Goal: Task Accomplishment & Management: Use online tool/utility

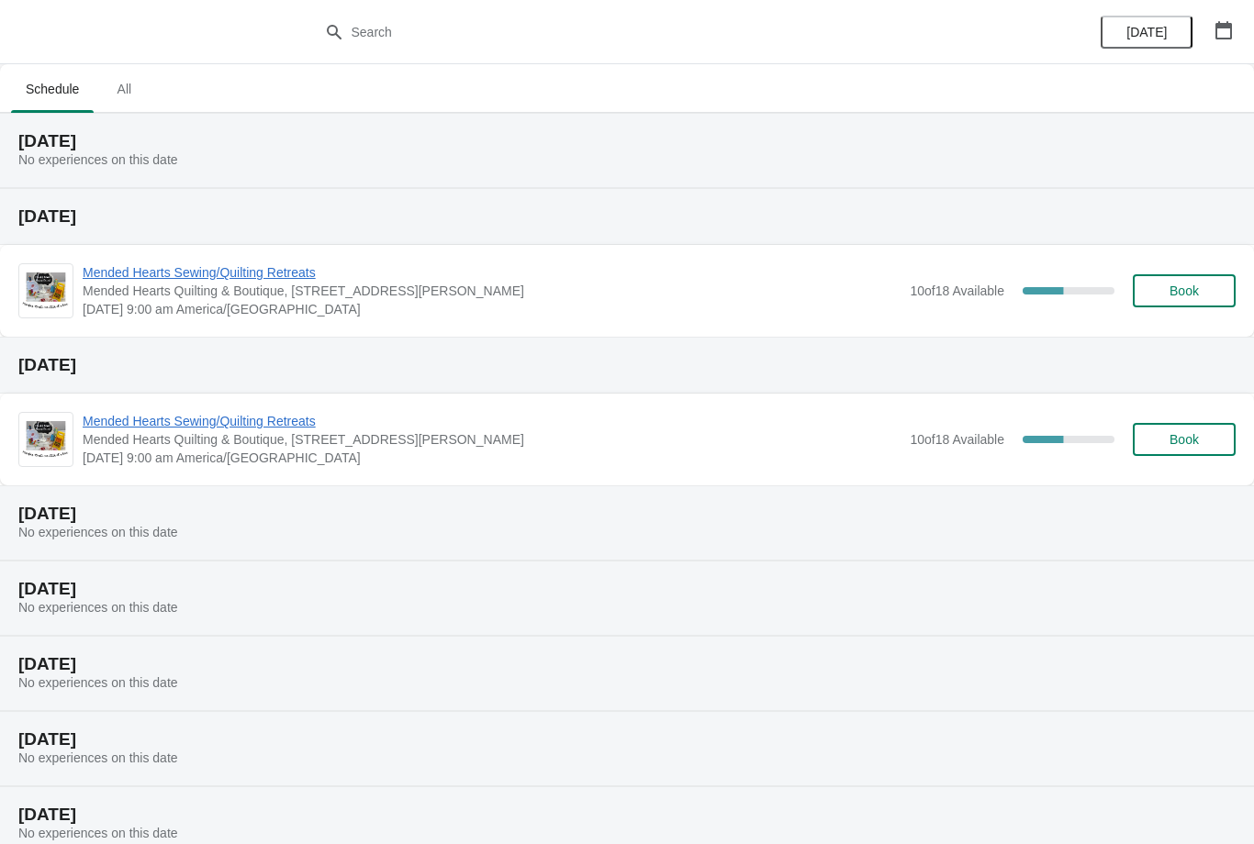
click at [1173, 285] on span "Book" at bounding box center [1183, 291] width 29 height 15
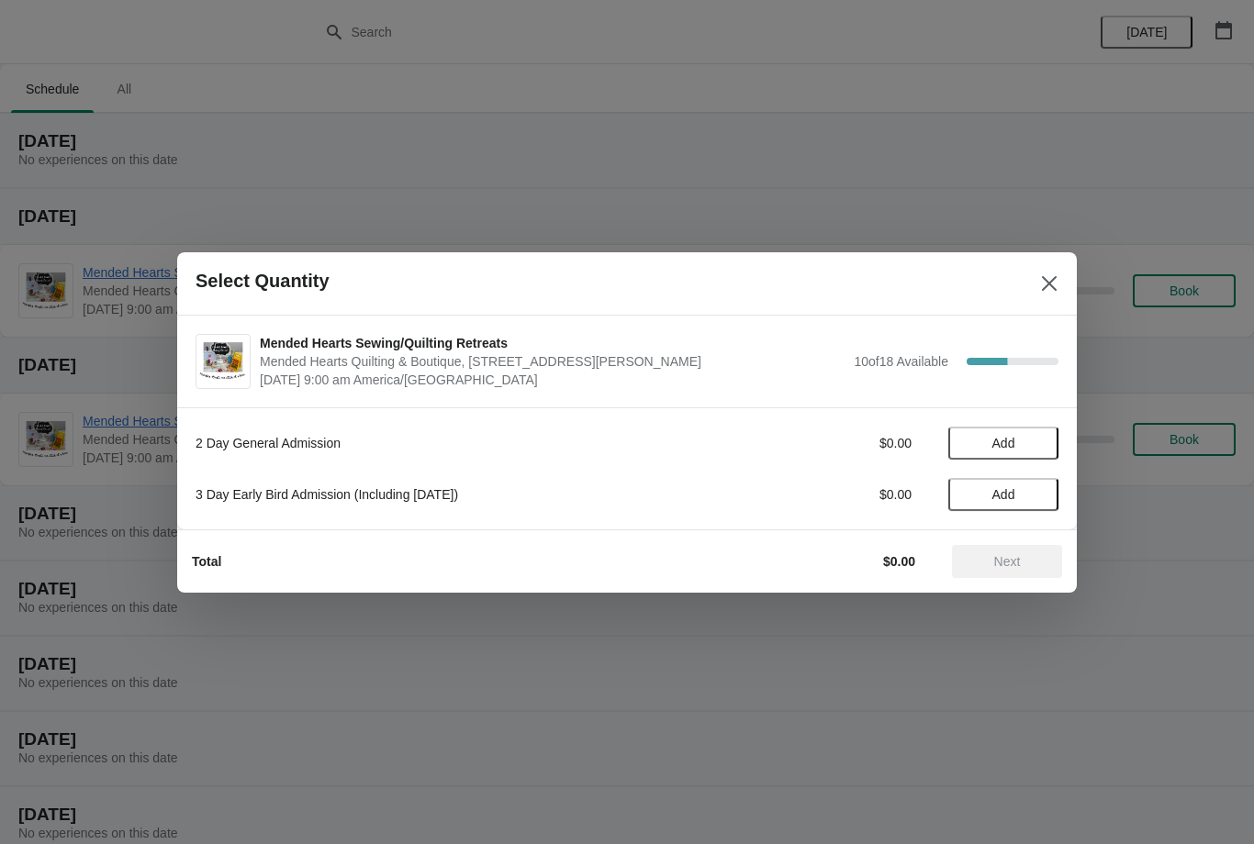
click at [989, 433] on button "Add" at bounding box center [1003, 443] width 110 height 33
click at [998, 564] on span "Next" at bounding box center [1007, 561] width 27 height 15
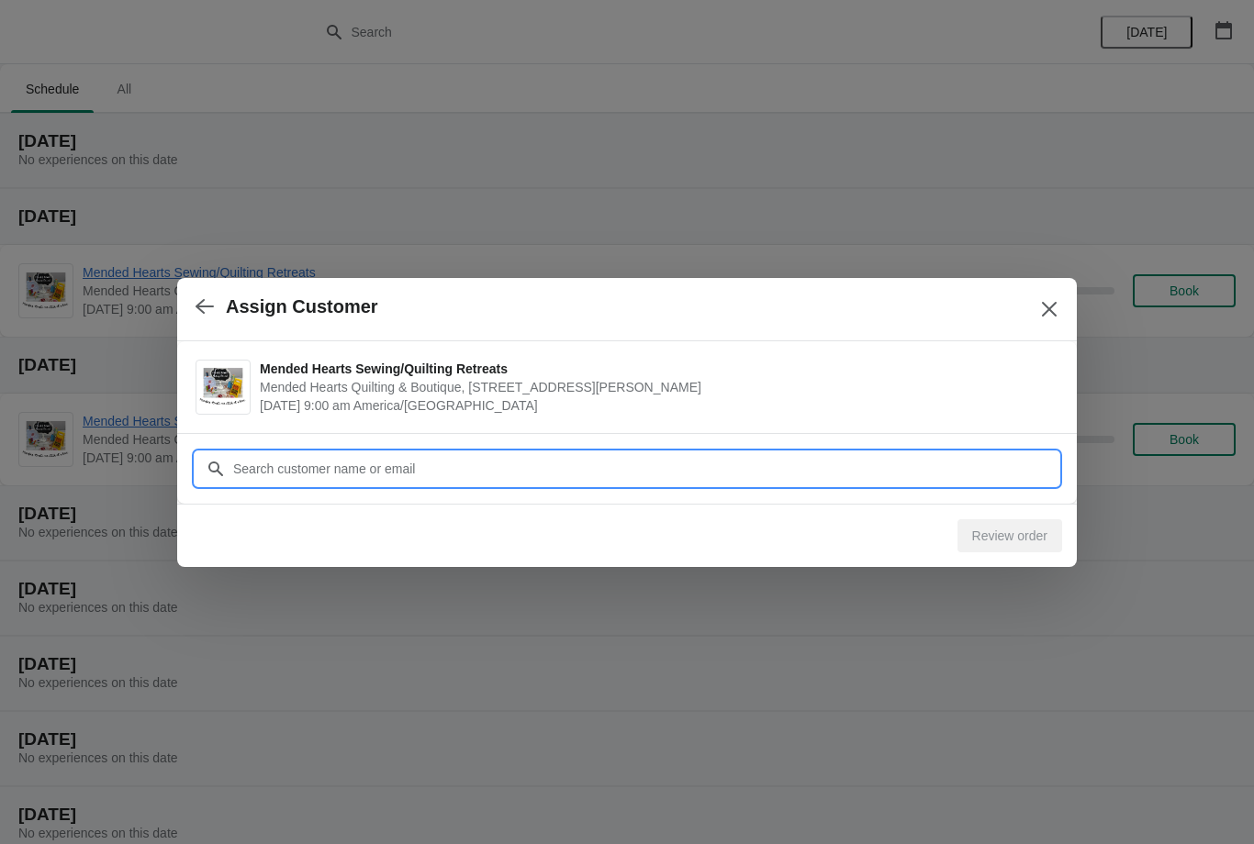
click at [577, 464] on input "Customer" at bounding box center [645, 468] width 826 height 33
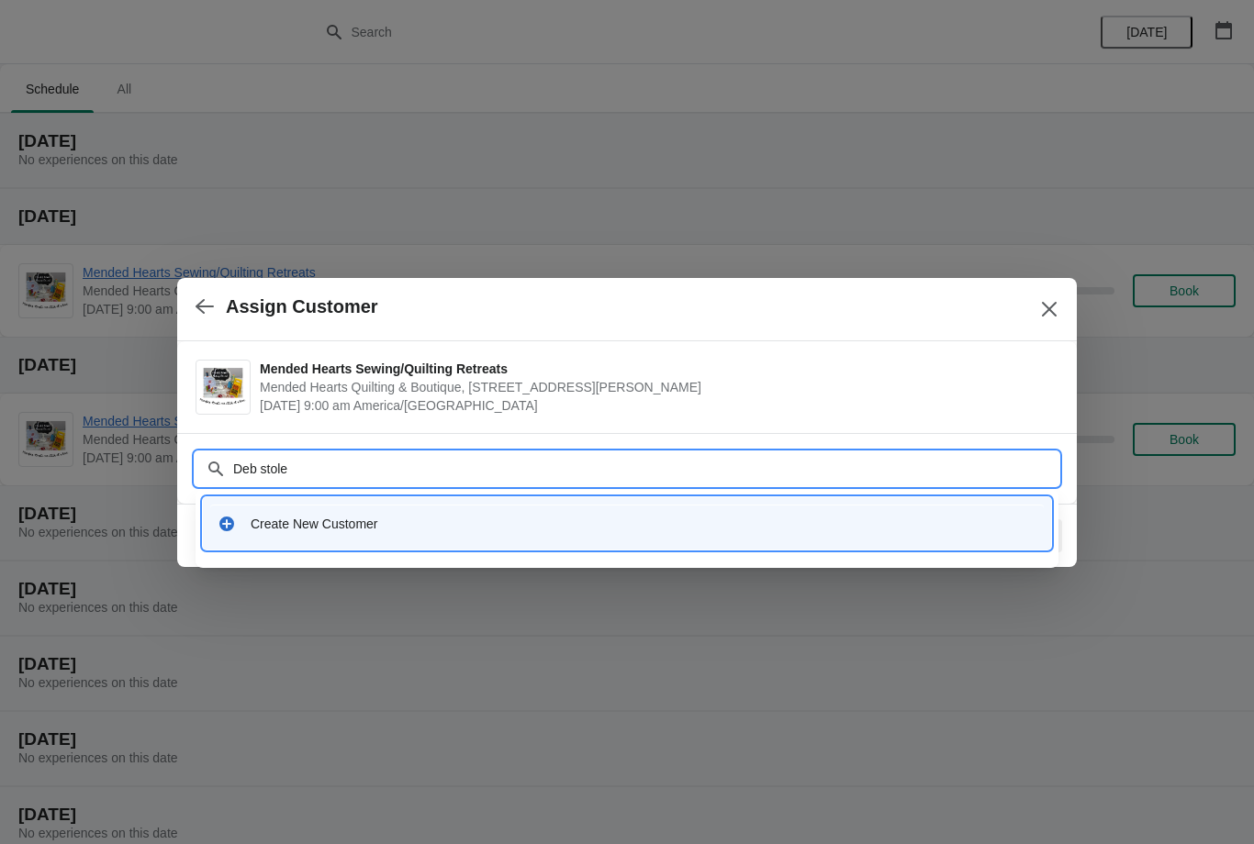
type input "Deb stolee"
click at [234, 510] on div "Create New Customer" at bounding box center [626, 524] width 833 height 38
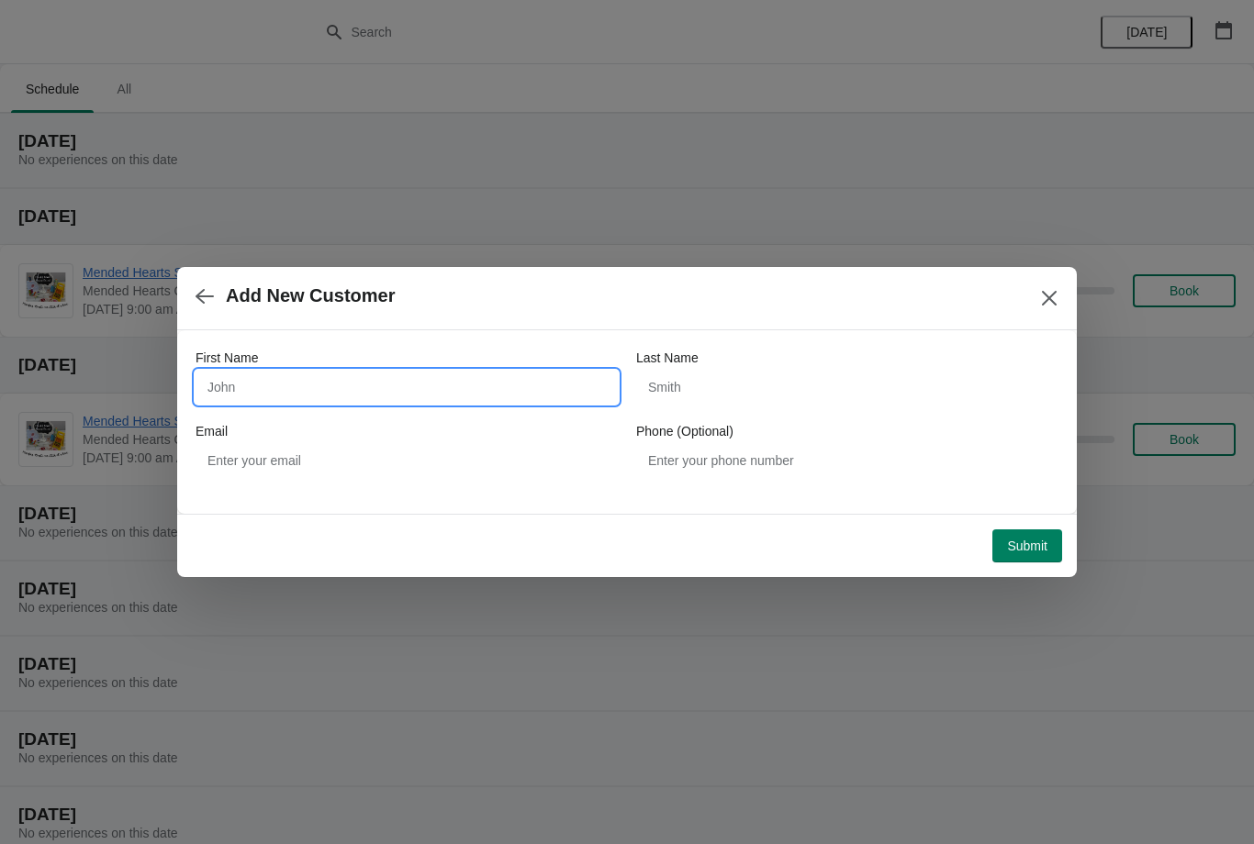
click at [425, 390] on input "First Name" at bounding box center [406, 387] width 422 height 33
type input "Deb"
click at [749, 374] on input "Last Name" at bounding box center [847, 387] width 422 height 33
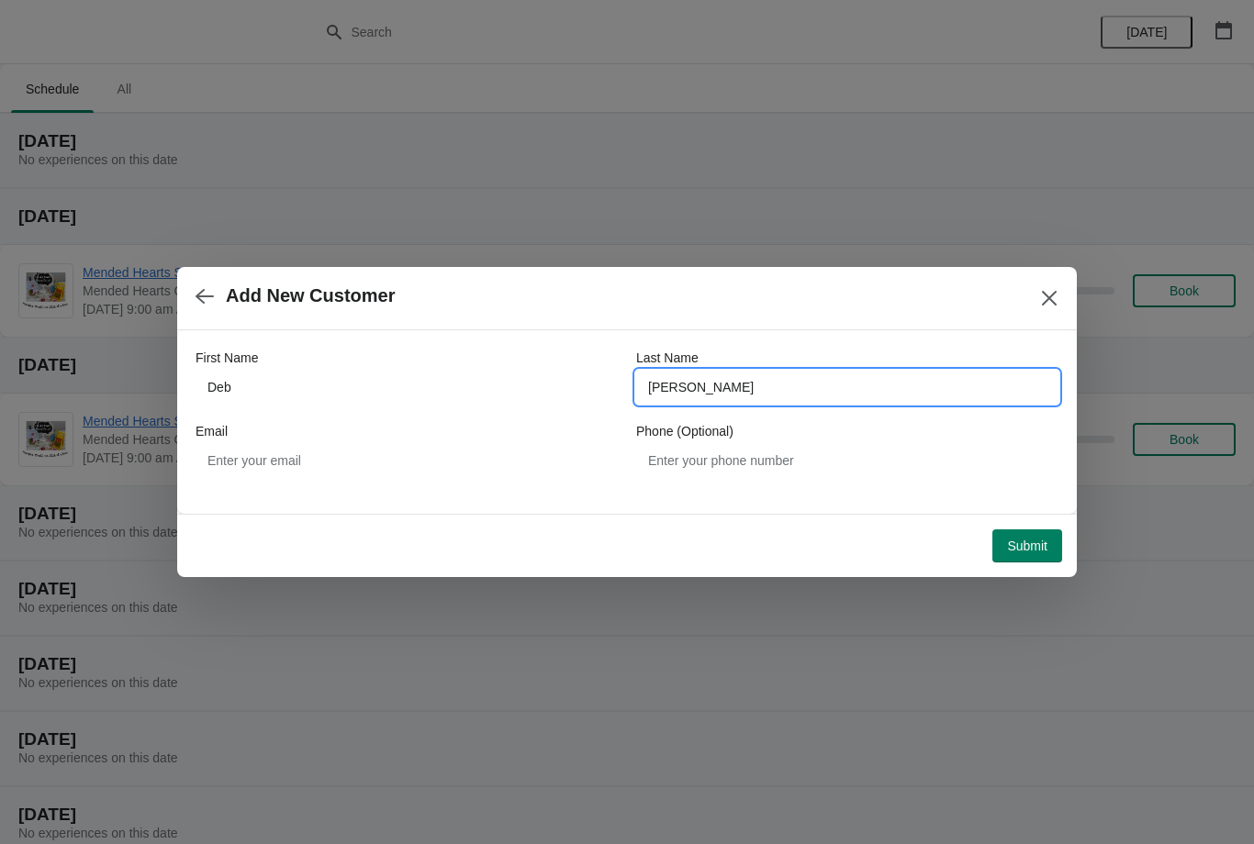
type input "Stolee"
click at [1022, 547] on span "Submit" at bounding box center [1027, 546] width 40 height 15
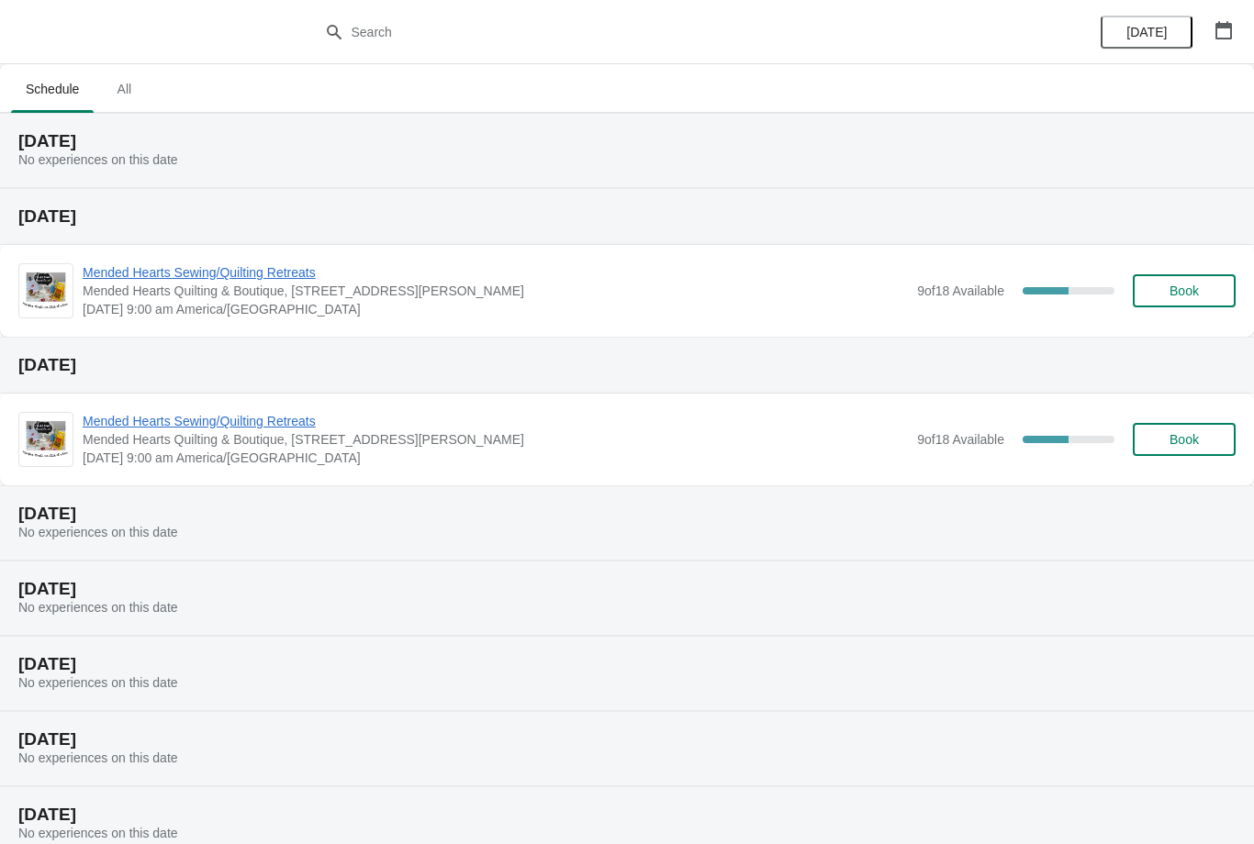
click at [272, 281] on span "Mended Hearts Sewing/Quilting Retreats" at bounding box center [495, 272] width 825 height 18
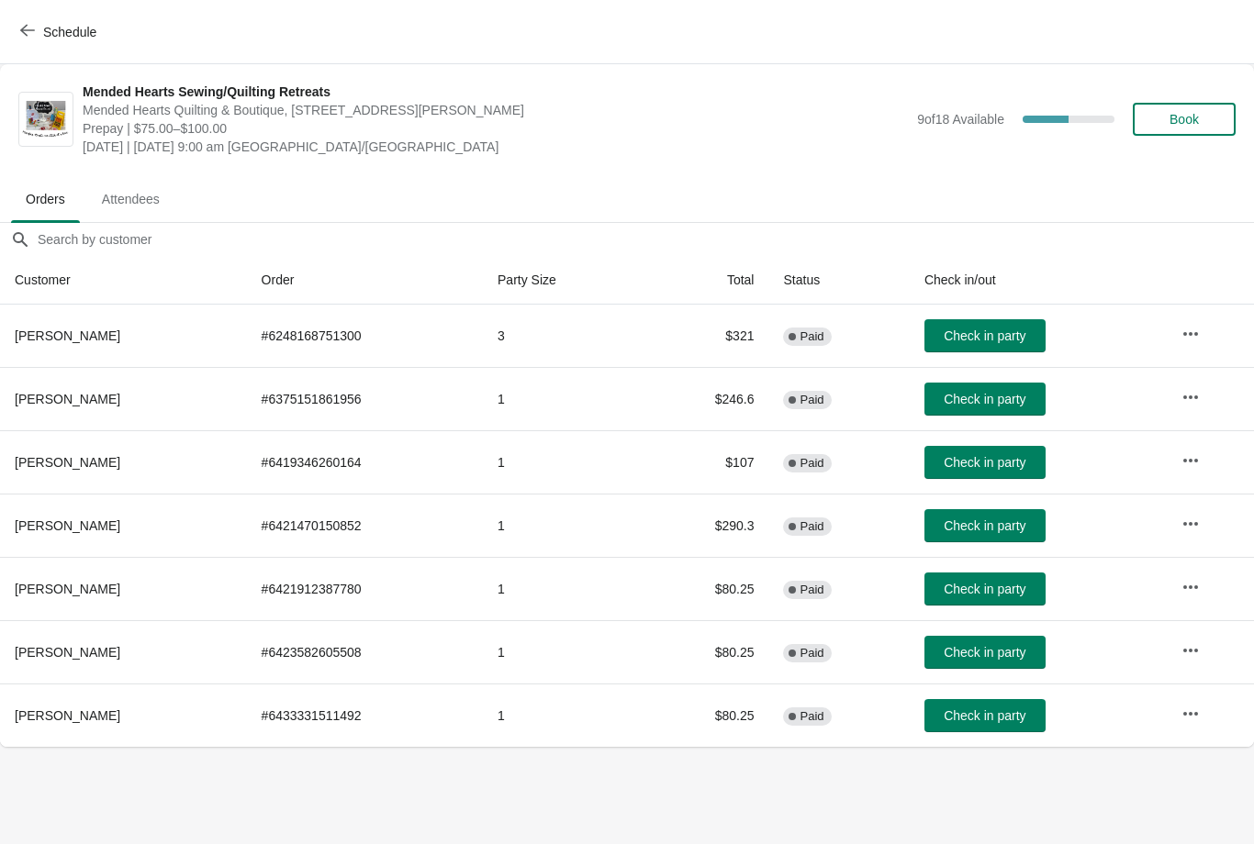
click at [126, 216] on button "Attendees" at bounding box center [131, 199] width 95 height 48
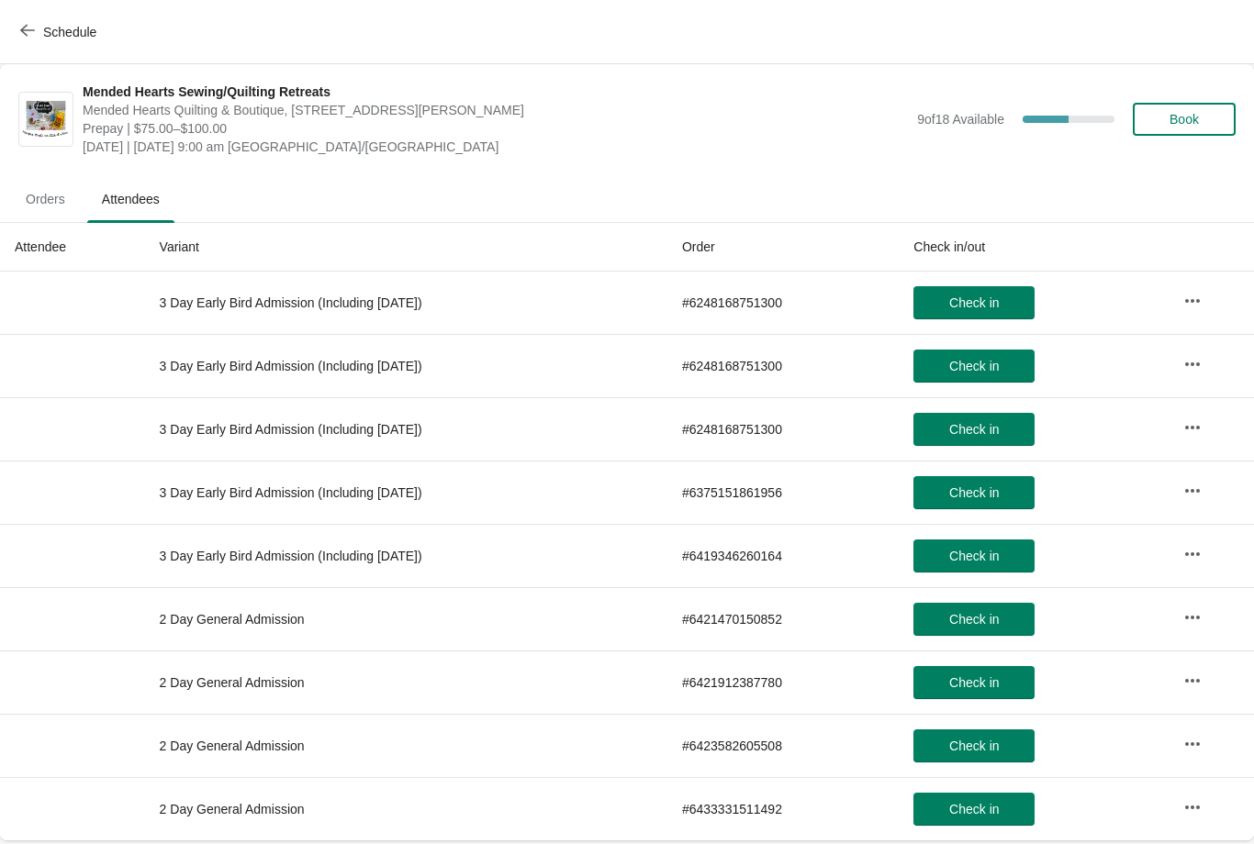
click at [74, 184] on span "Orders" at bounding box center [45, 199] width 69 height 33
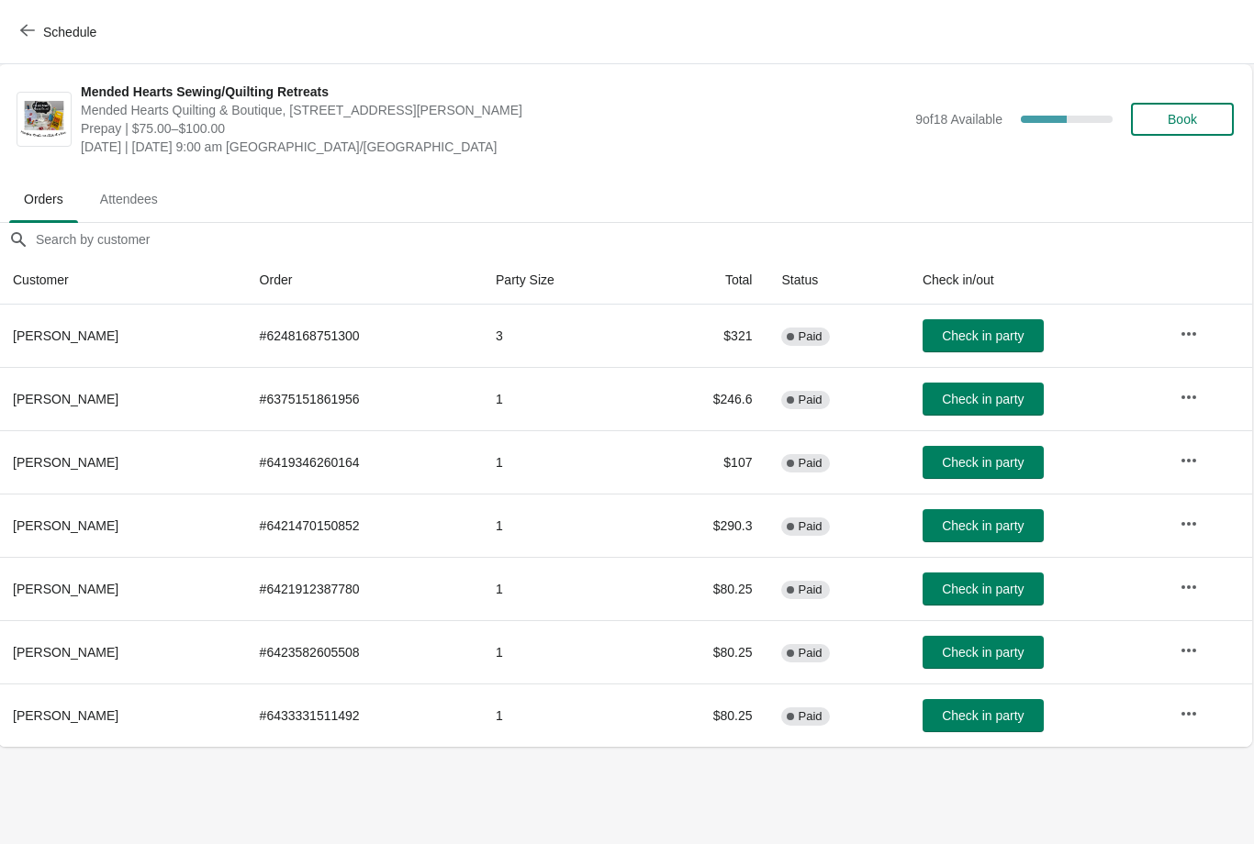
scroll to position [0, 1]
click at [1024, 398] on span "Check in party" at bounding box center [984, 399] width 82 height 15
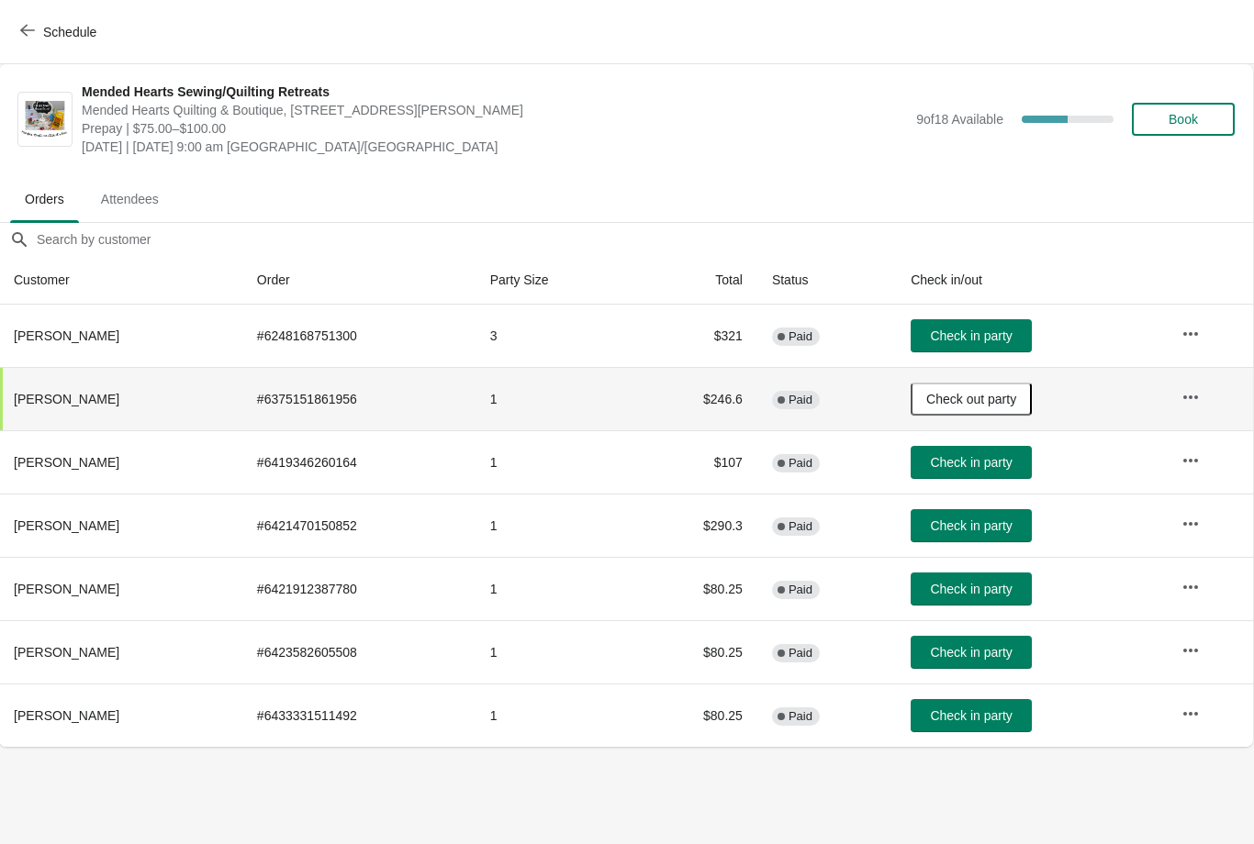
click at [1191, 412] on button "button" at bounding box center [1190, 397] width 33 height 33
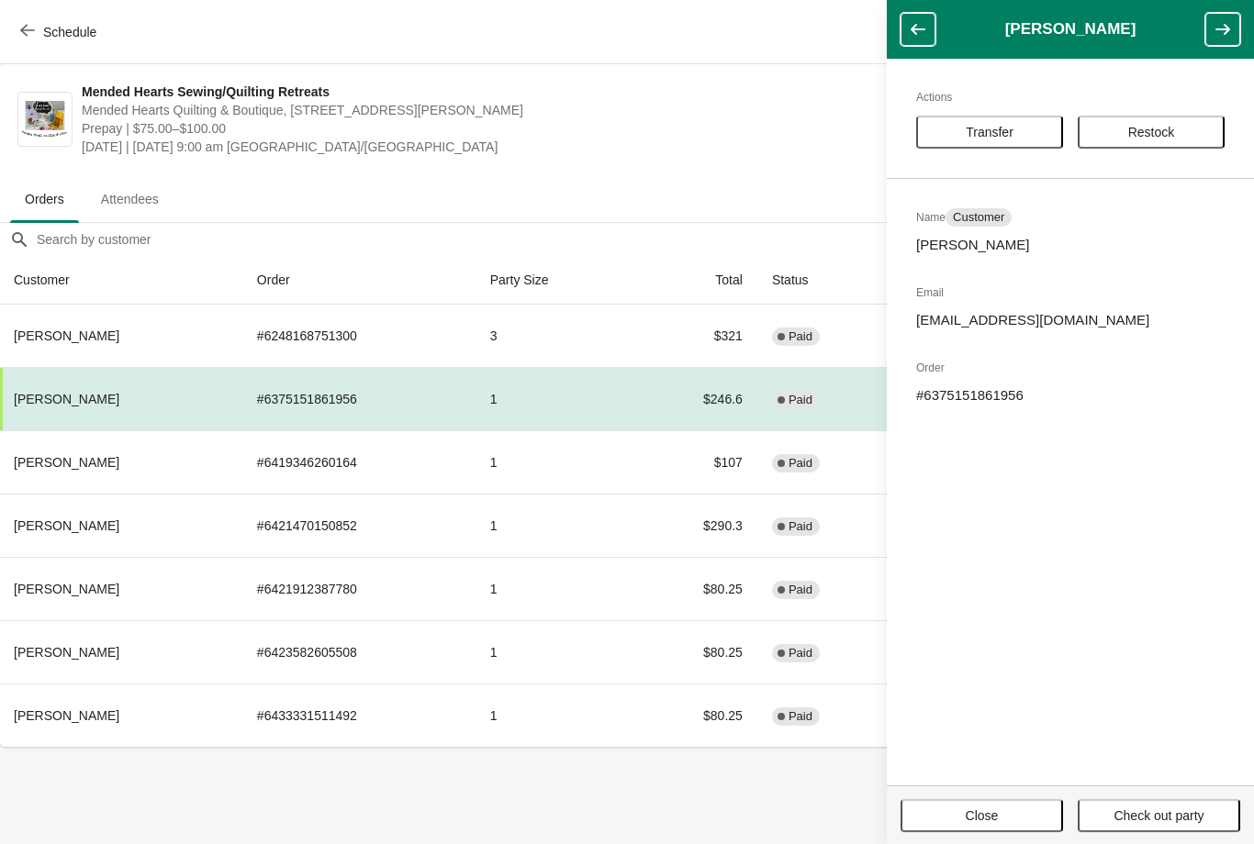
click at [991, 824] on button "Close" at bounding box center [981, 815] width 162 height 33
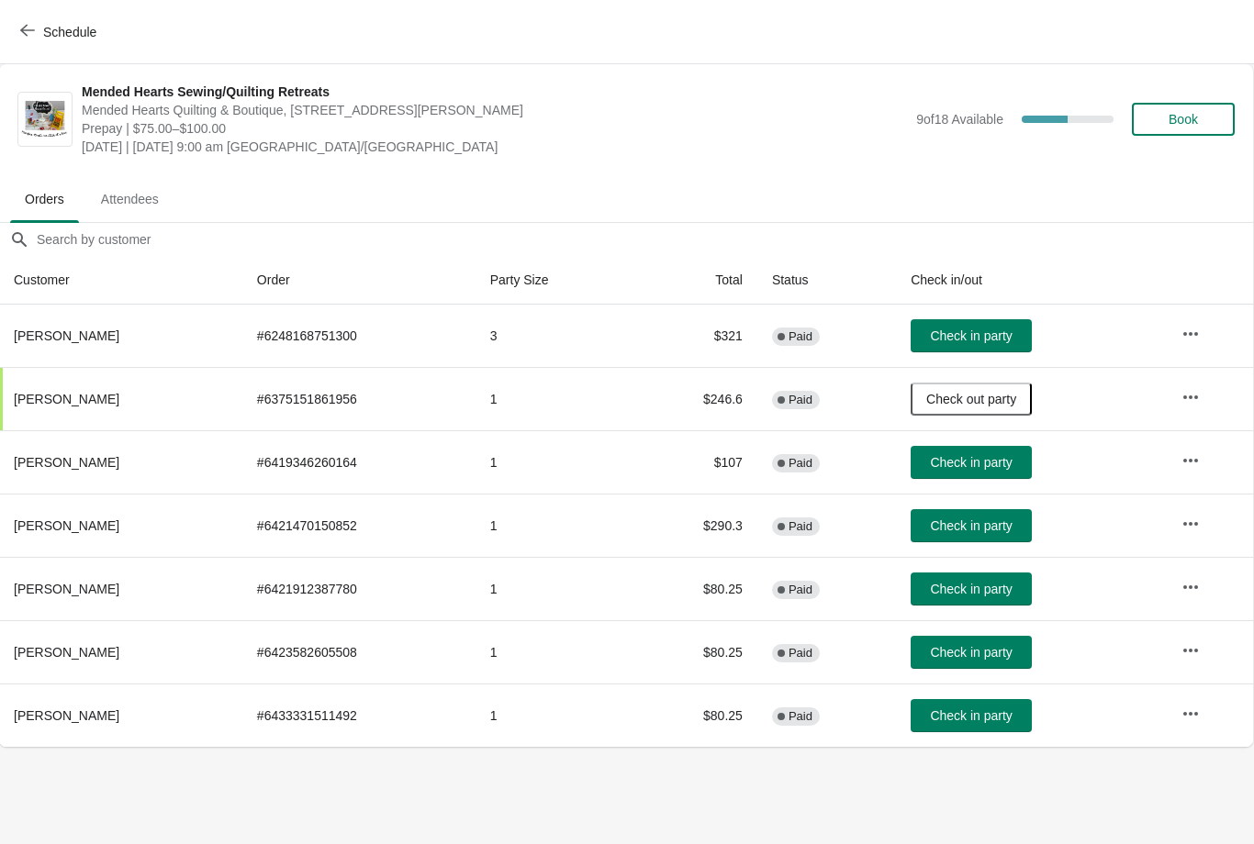
click at [352, 388] on td "# 6375151861956" at bounding box center [358, 398] width 233 height 63
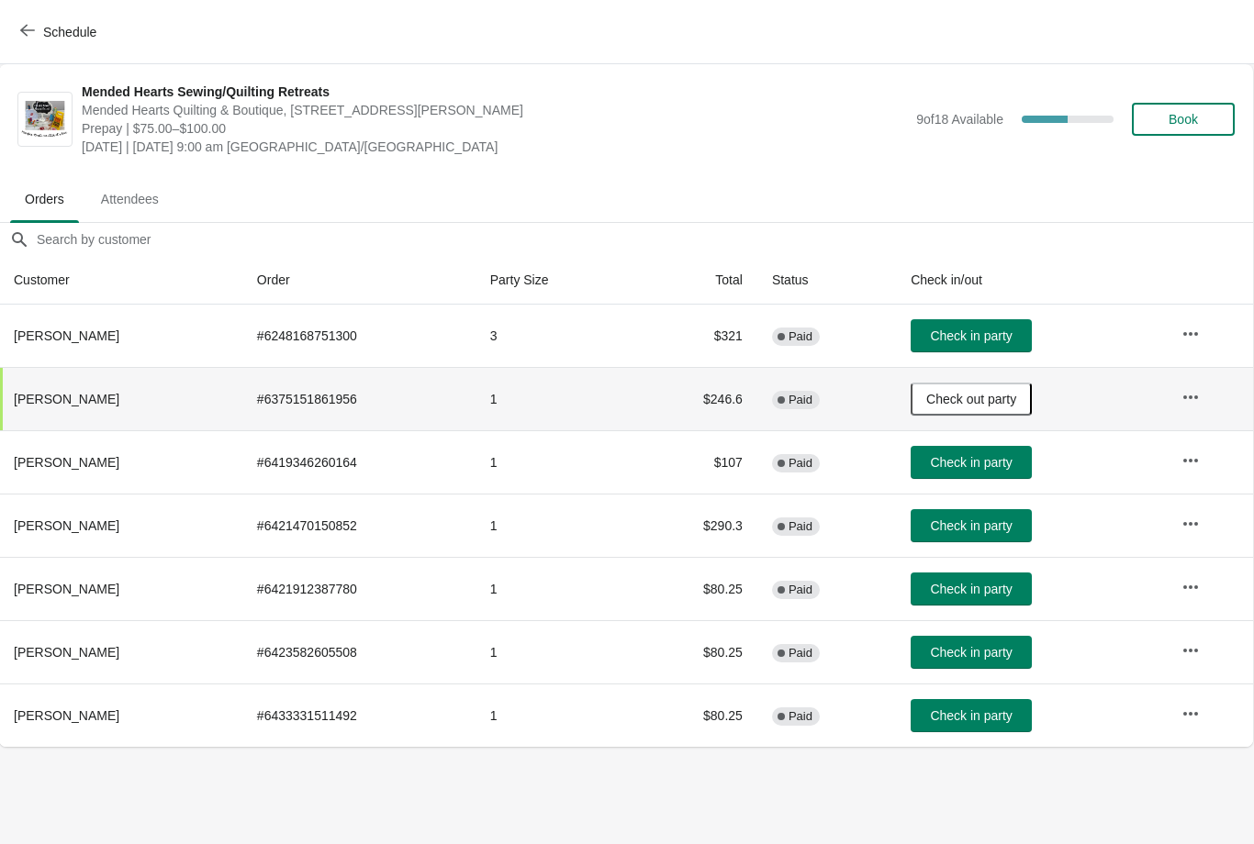
click at [384, 406] on td "# 6375151861956" at bounding box center [358, 398] width 233 height 63
click at [398, 414] on td "# 6375151861956" at bounding box center [358, 398] width 233 height 63
click at [405, 410] on td "# 6375151861956" at bounding box center [358, 398] width 233 height 63
click at [80, 405] on span "[PERSON_NAME]" at bounding box center [67, 399] width 106 height 15
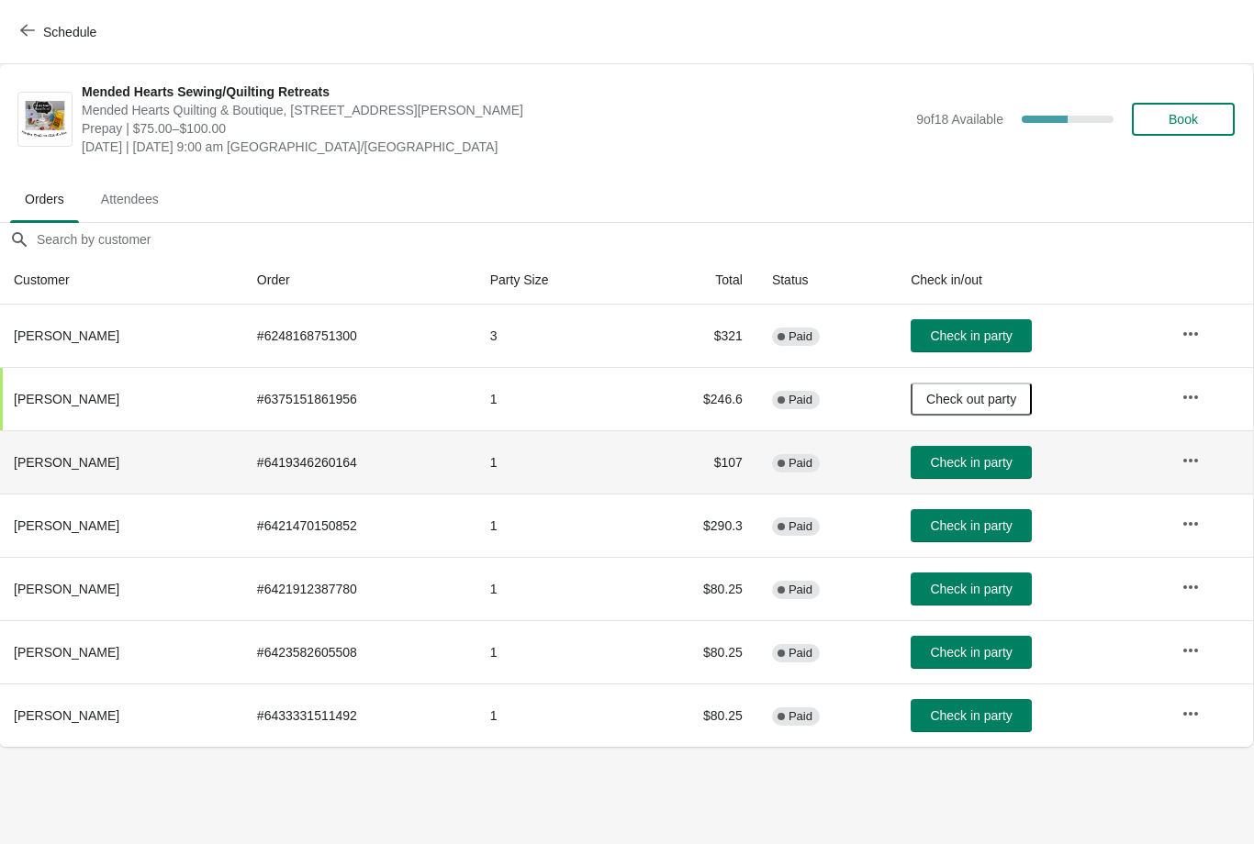
click at [394, 449] on td "# 6419346260164" at bounding box center [358, 461] width 233 height 63
click at [174, 218] on button "Attendees" at bounding box center [130, 199] width 95 height 48
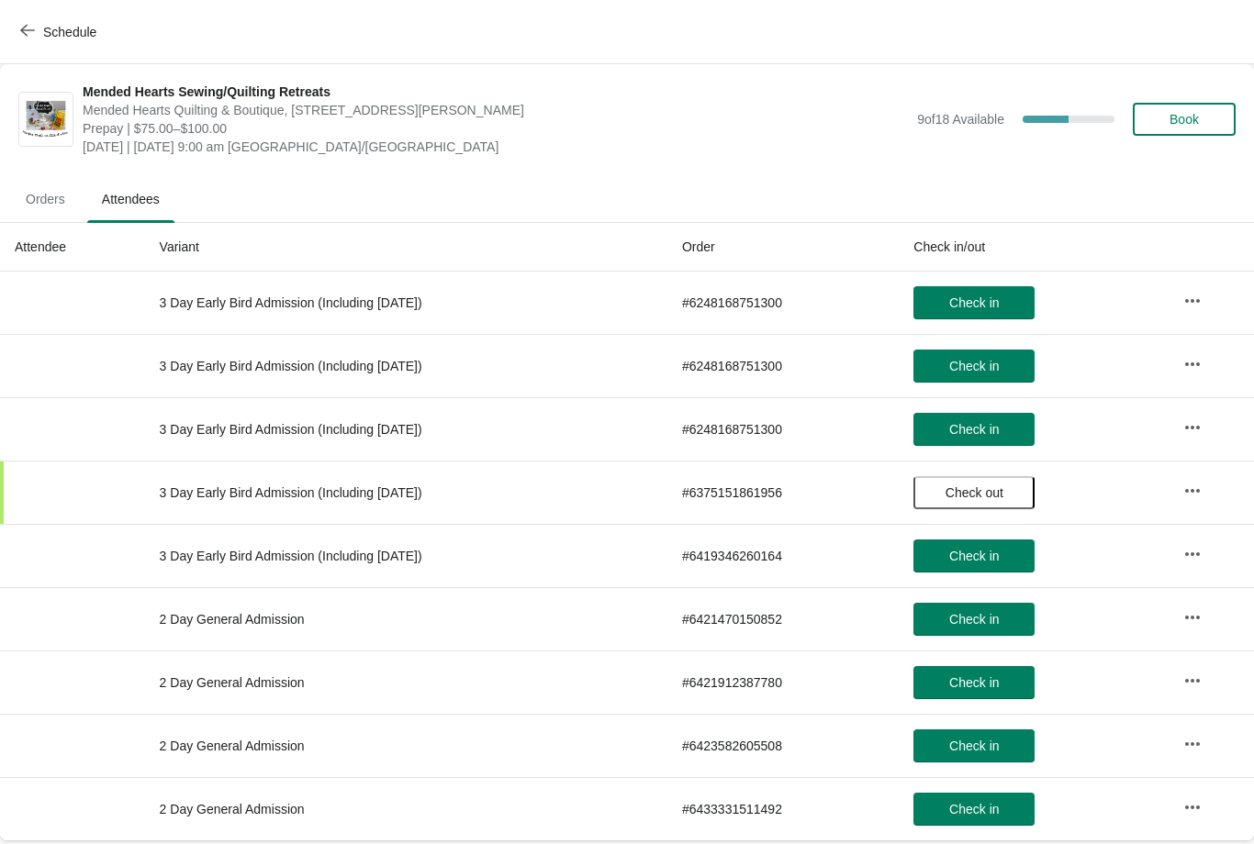
click at [54, 209] on span "Orders" at bounding box center [45, 199] width 69 height 33
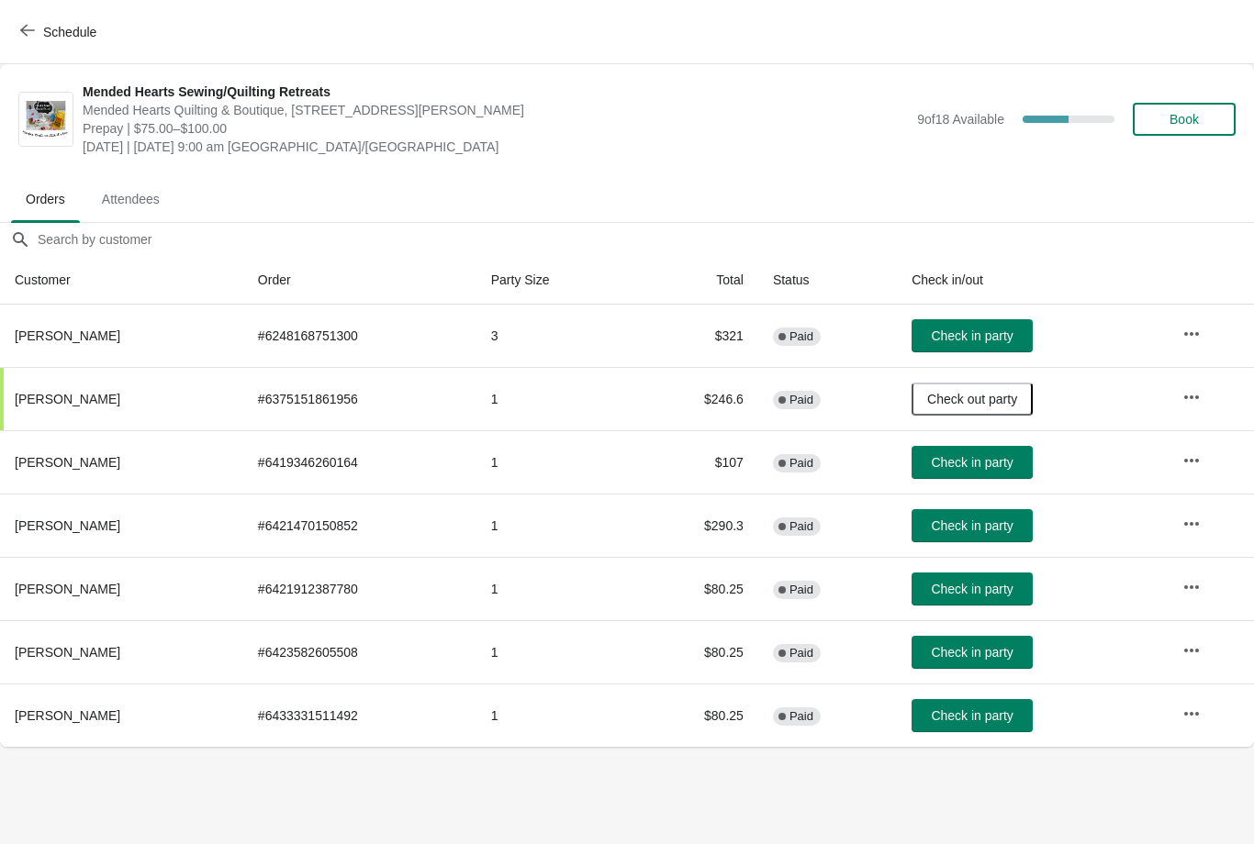
click at [153, 200] on span "Attendees" at bounding box center [130, 199] width 87 height 33
